Goal: Task Accomplishment & Management: Manage account settings

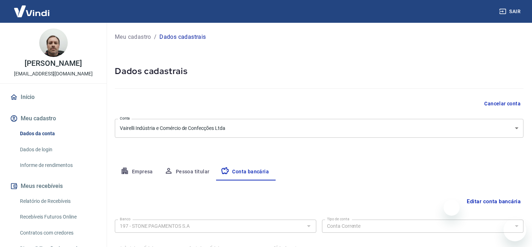
select select "1"
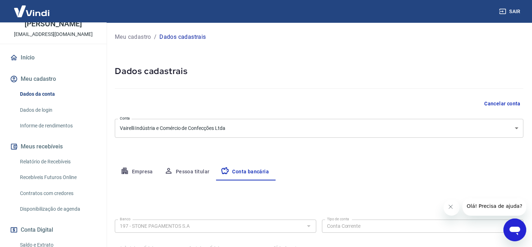
scroll to position [119, 0]
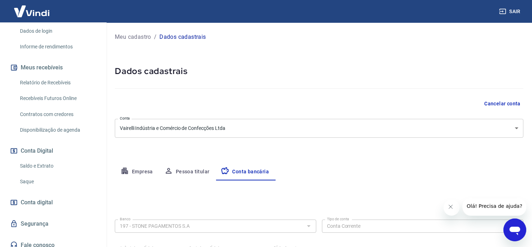
click at [45, 178] on link "Saque" at bounding box center [57, 182] width 81 height 15
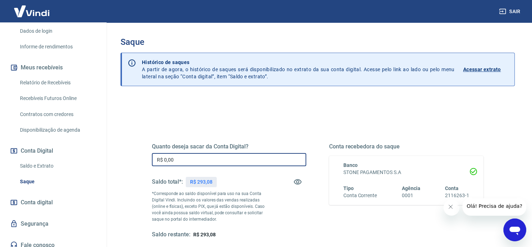
click at [205, 160] on input "R$ 0,00" at bounding box center [229, 159] width 154 height 13
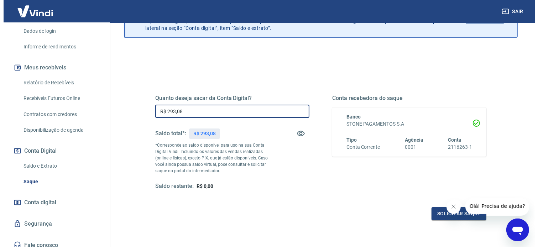
scroll to position [106, 0]
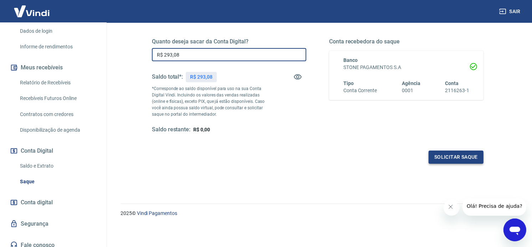
type input "R$ 293,08"
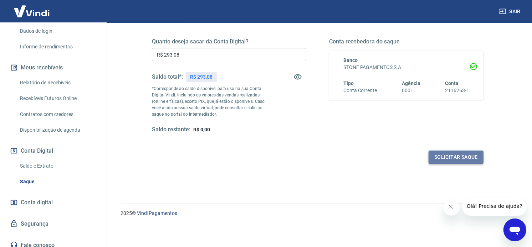
click at [442, 158] on button "Solicitar saque" at bounding box center [455, 157] width 55 height 13
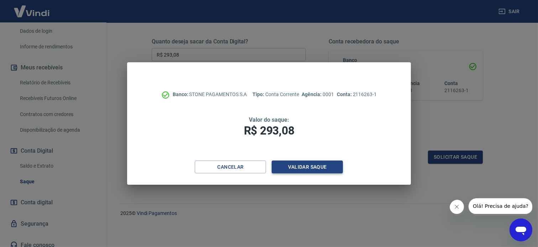
click at [303, 167] on button "Validar saque" at bounding box center [307, 167] width 71 height 13
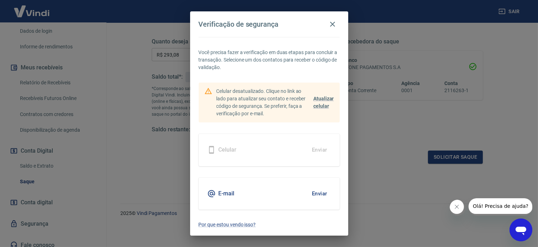
click at [312, 191] on button "Enviar" at bounding box center [319, 193] width 23 height 15
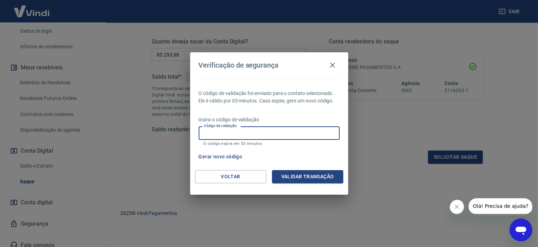
click at [276, 130] on input "Código de validação" at bounding box center [269, 132] width 141 height 13
type input "352957"
click at [305, 182] on button "Validar transação" at bounding box center [307, 176] width 71 height 13
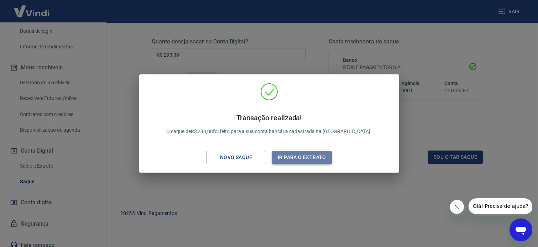
click at [289, 156] on button "Ir para o extrato" at bounding box center [302, 157] width 60 height 13
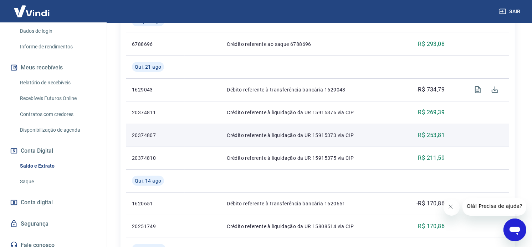
scroll to position [198, 0]
